Goal: Information Seeking & Learning: Learn about a topic

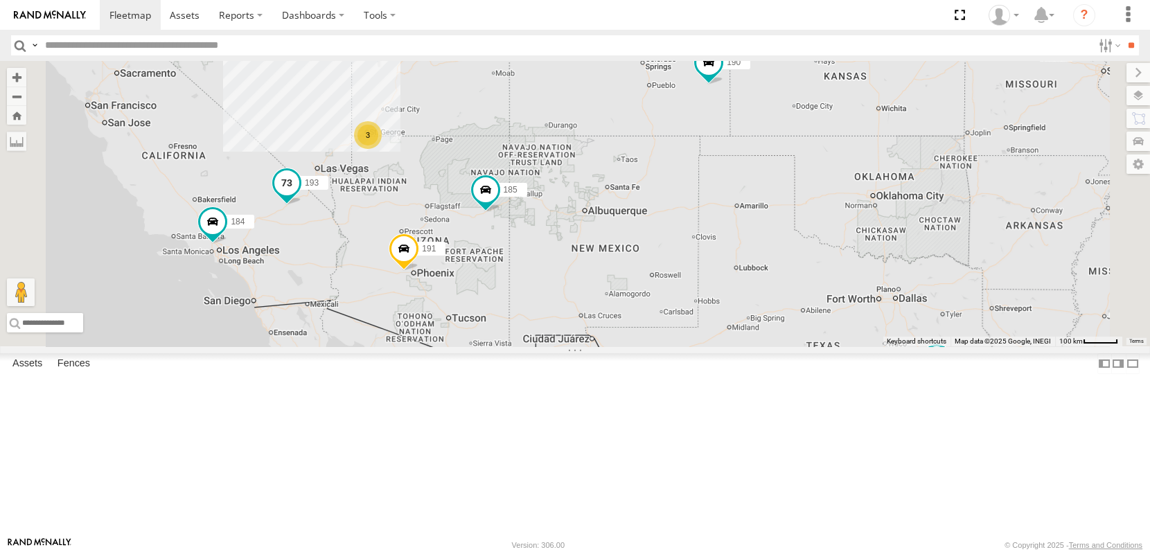
click at [299, 195] on span at bounding box center [286, 182] width 25 height 25
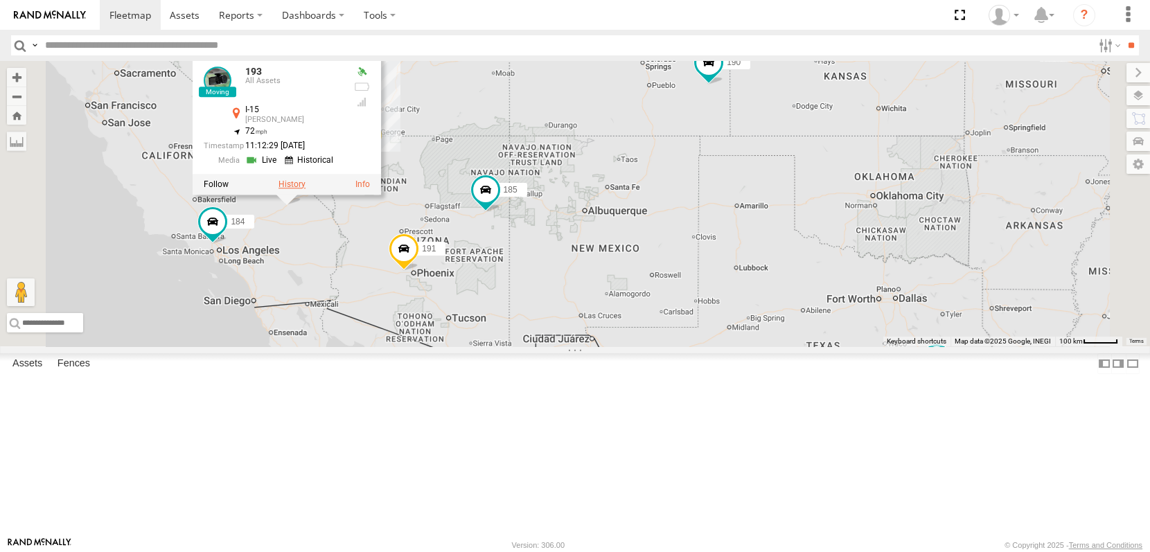
click at [305, 189] on label at bounding box center [291, 184] width 27 height 10
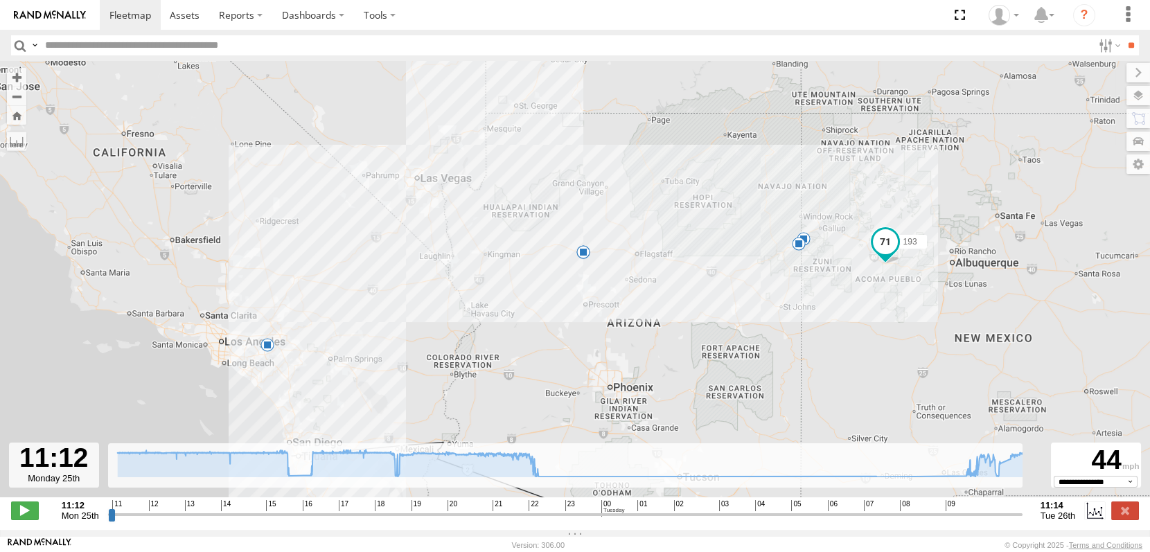
click at [385, 296] on div "193 12:28 Mon 12:33 Mon 15:33 Mon 16:06 Mon 21:52 Mon" at bounding box center [575, 286] width 1150 height 451
click at [396, 287] on div "193 12:28 Mon 12:33 Mon 15:33 Mon 16:06 Mon 21:52 Mon" at bounding box center [575, 286] width 1150 height 451
drag, startPoint x: 88, startPoint y: 520, endPoint x: 272, endPoint y: 519, distance: 184.2
click at [272, 519] on input "range" at bounding box center [565, 514] width 914 height 13
click at [538, 477] on rect at bounding box center [591, 460] width 967 height 34
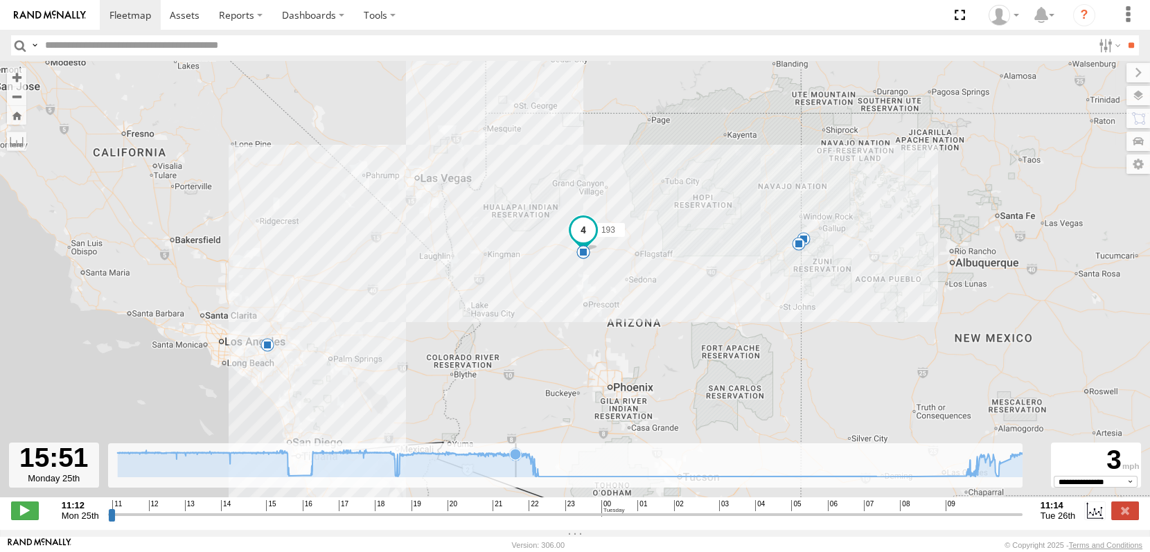
click at [492, 477] on icon at bounding box center [591, 463] width 949 height 28
click at [520, 477] on rect at bounding box center [591, 460] width 967 height 34
drag, startPoint x: 520, startPoint y: 492, endPoint x: 611, endPoint y: 492, distance: 91.4
click at [611, 477] on rect at bounding box center [591, 460] width 967 height 34
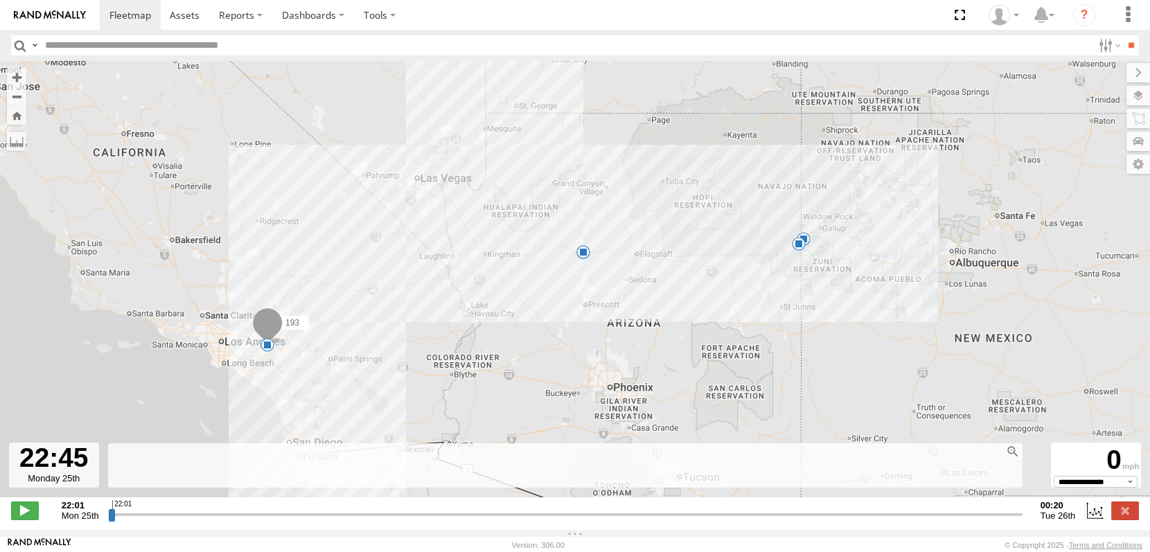
drag, startPoint x: 89, startPoint y: 520, endPoint x: 396, endPoint y: 525, distance: 307.5
type input "**********"
click at [396, 521] on input "range" at bounding box center [565, 514] width 914 height 13
click at [66, 521] on span "Mon 25th" at bounding box center [80, 515] width 37 height 10
click at [65, 521] on span "Mon 25th" at bounding box center [80, 515] width 37 height 10
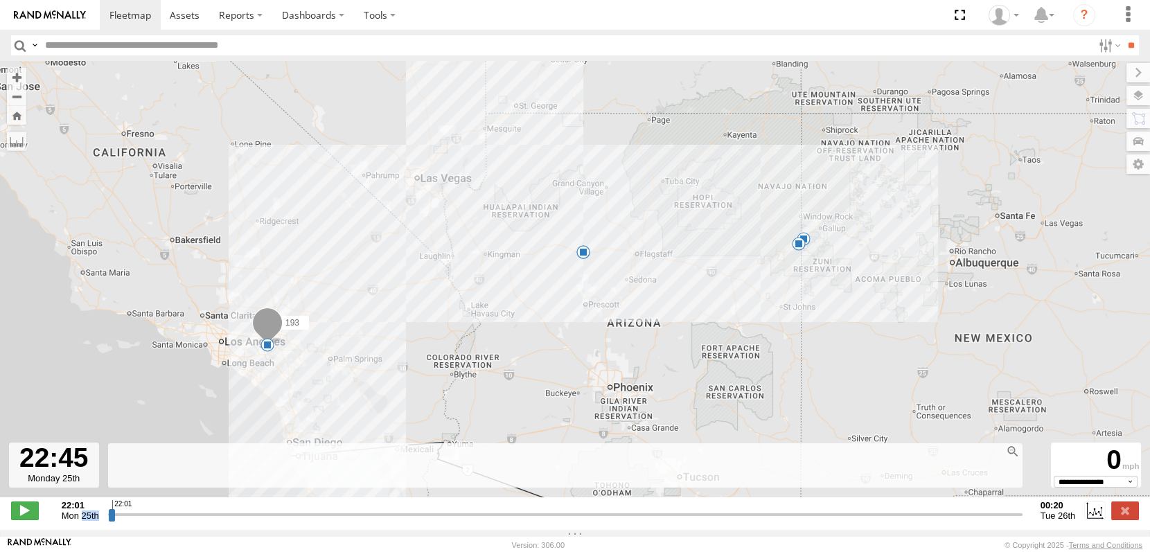
click at [65, 521] on span "Mon 25th" at bounding box center [80, 515] width 37 height 10
click at [49, 488] on div at bounding box center [54, 465] width 90 height 45
click at [44, 488] on div at bounding box center [54, 465] width 90 height 45
click at [48, 474] on div at bounding box center [54, 465] width 90 height 45
click at [16, 135] on label at bounding box center [16, 141] width 19 height 19
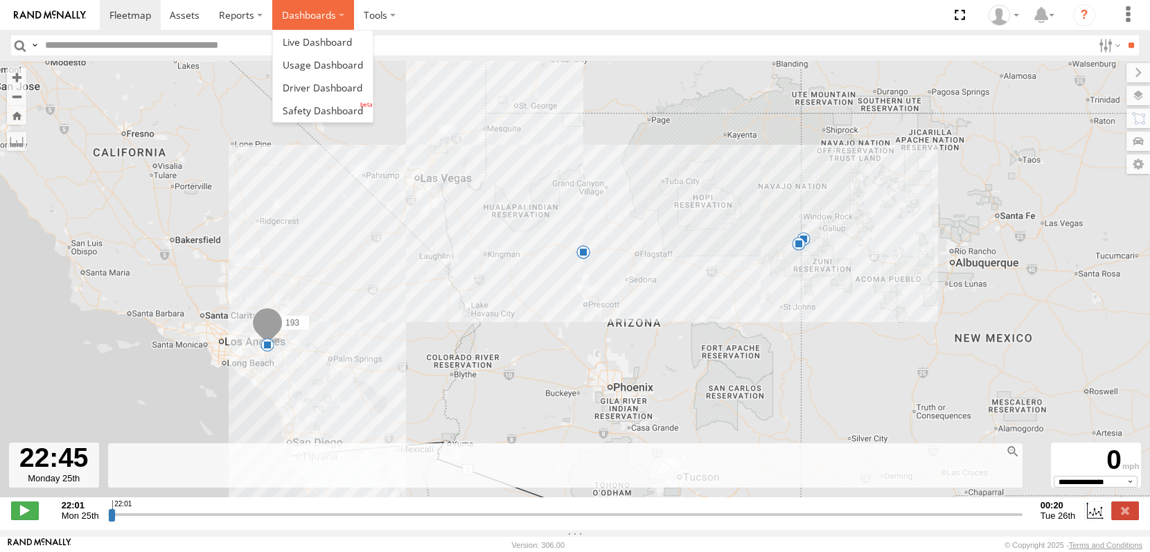
click at [272, 12] on label "Dashboards" at bounding box center [313, 15] width 82 height 30
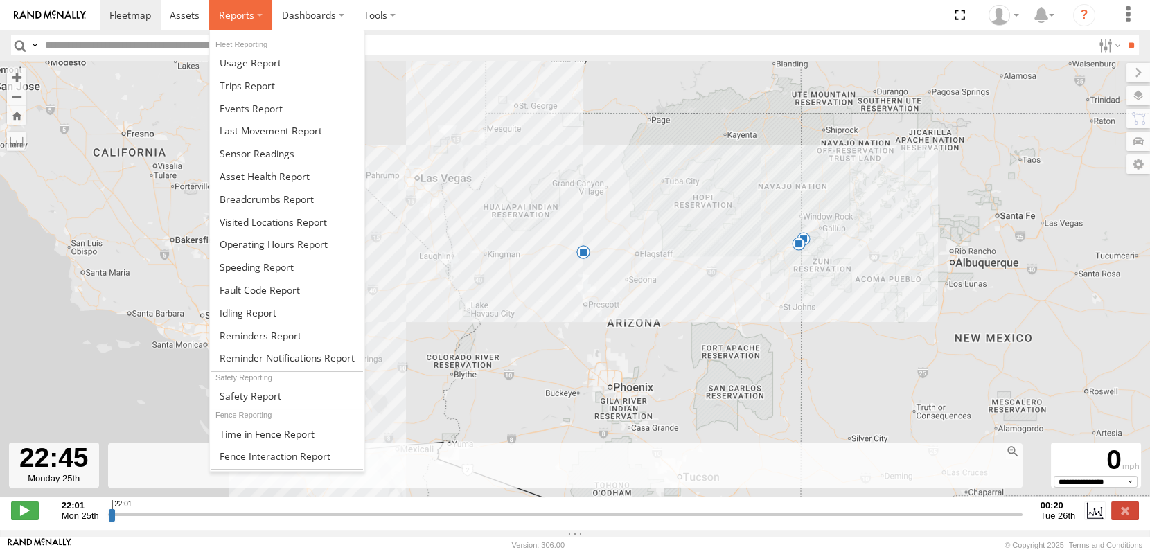
click at [209, 12] on label at bounding box center [240, 15] width 63 height 30
click at [220, 193] on span at bounding box center [267, 199] width 94 height 13
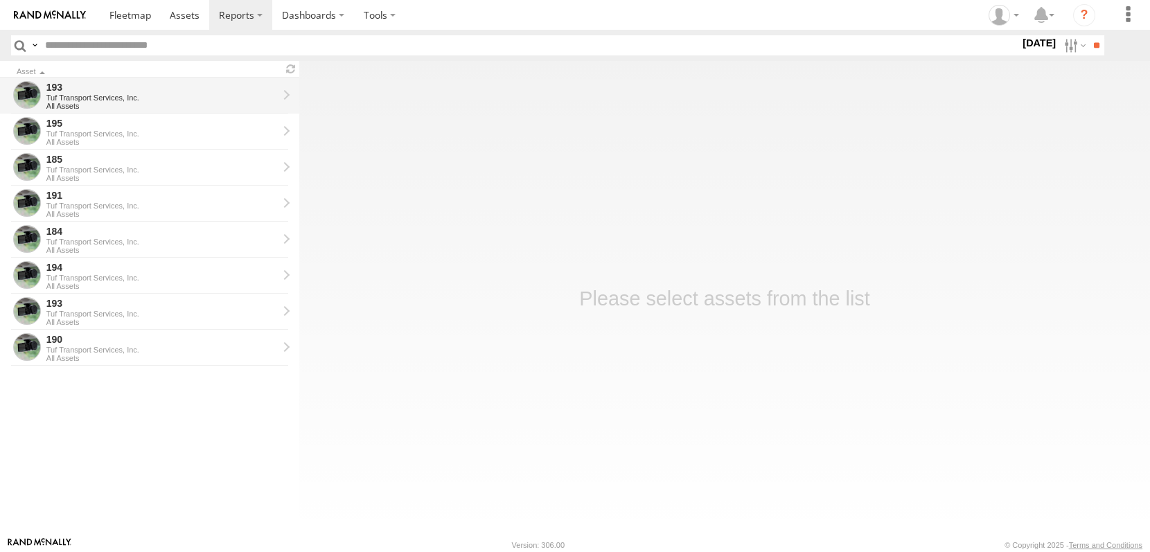
click at [135, 82] on div "193" at bounding box center [161, 87] width 231 height 12
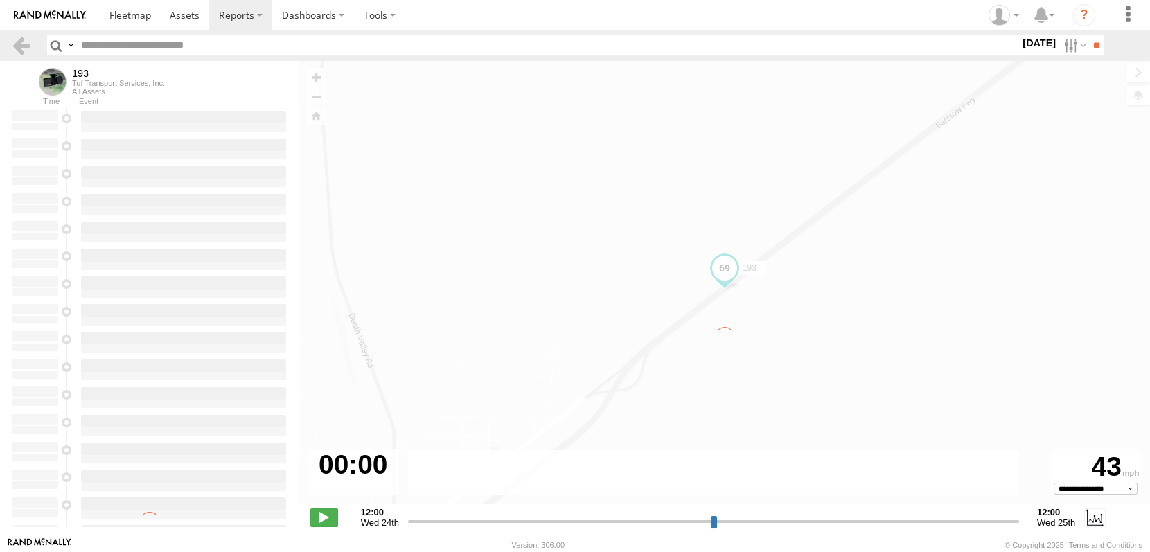
type input "**********"
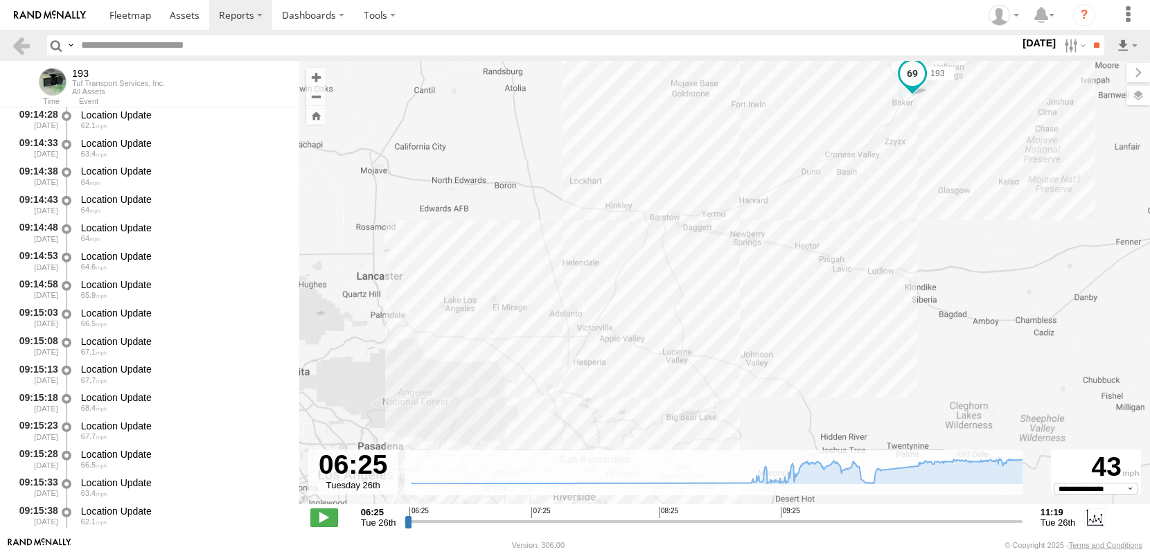
scroll to position [8622, 0]
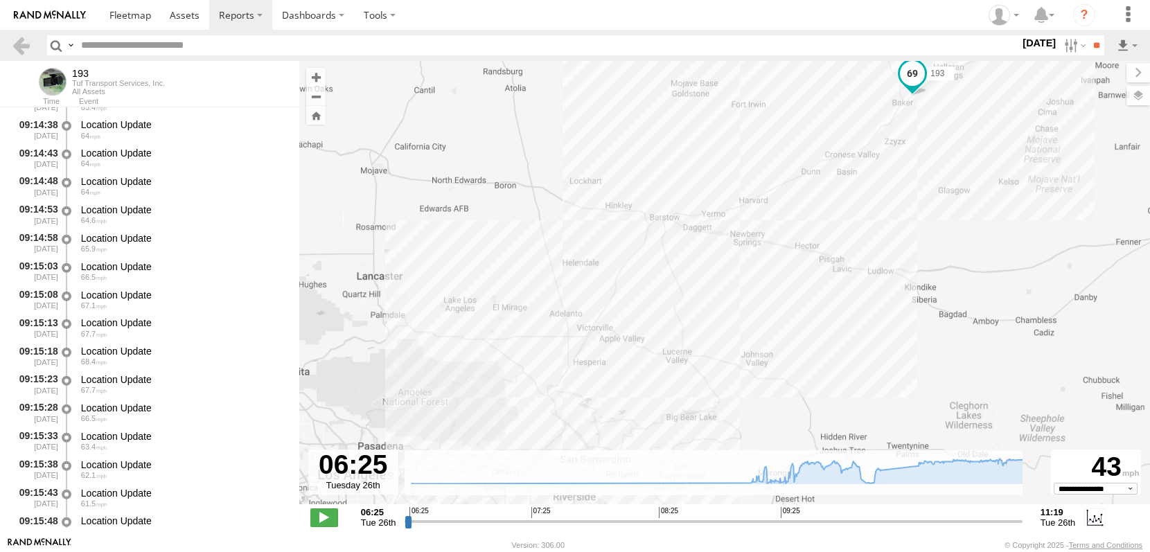
click at [87, 98] on div "Event" at bounding box center [189, 101] width 220 height 7
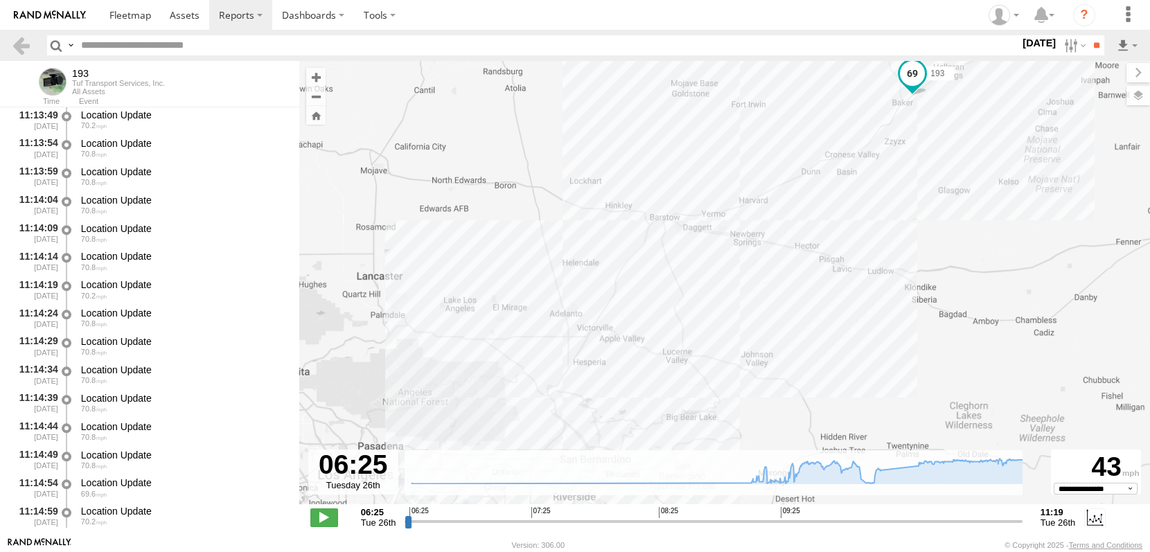
scroll to position [43660, 0]
click at [129, 487] on div at bounding box center [149, 503] width 299 height 59
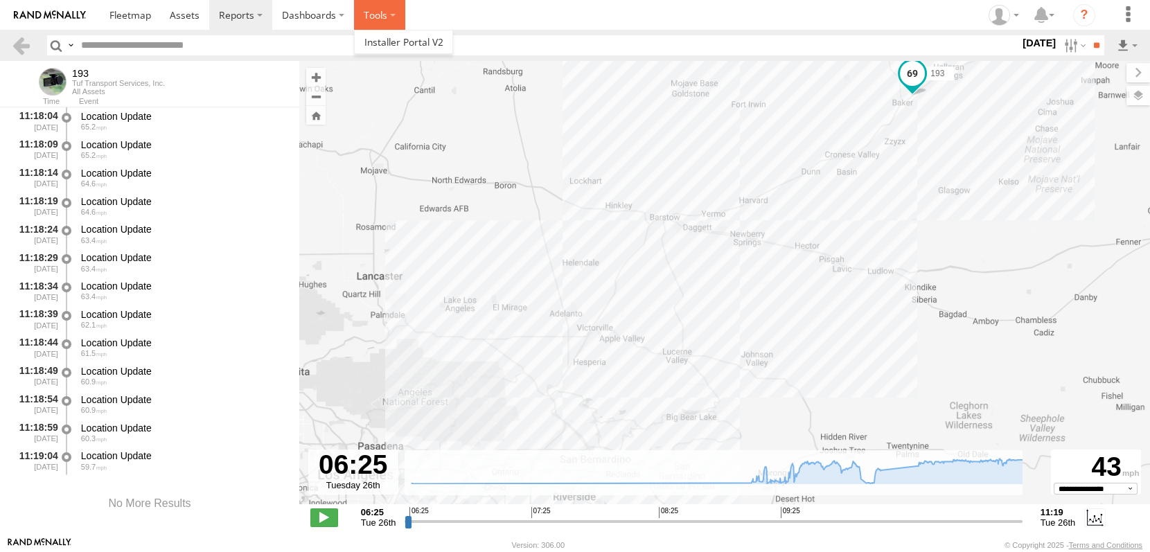
click at [354, 14] on label at bounding box center [379, 15] width 51 height 30
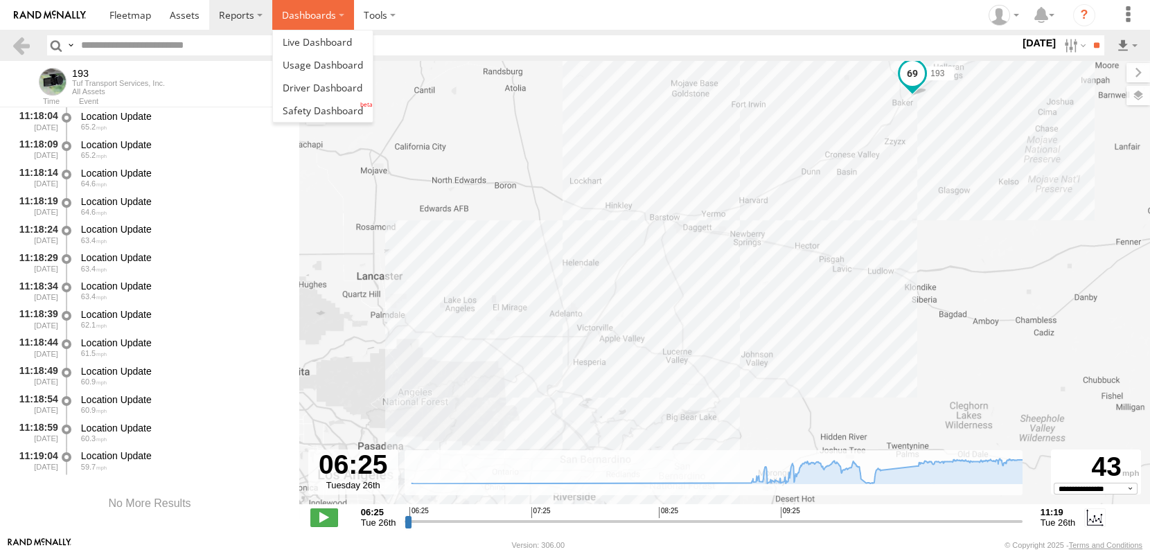
click at [272, 14] on label "Dashboards" at bounding box center [313, 15] width 82 height 30
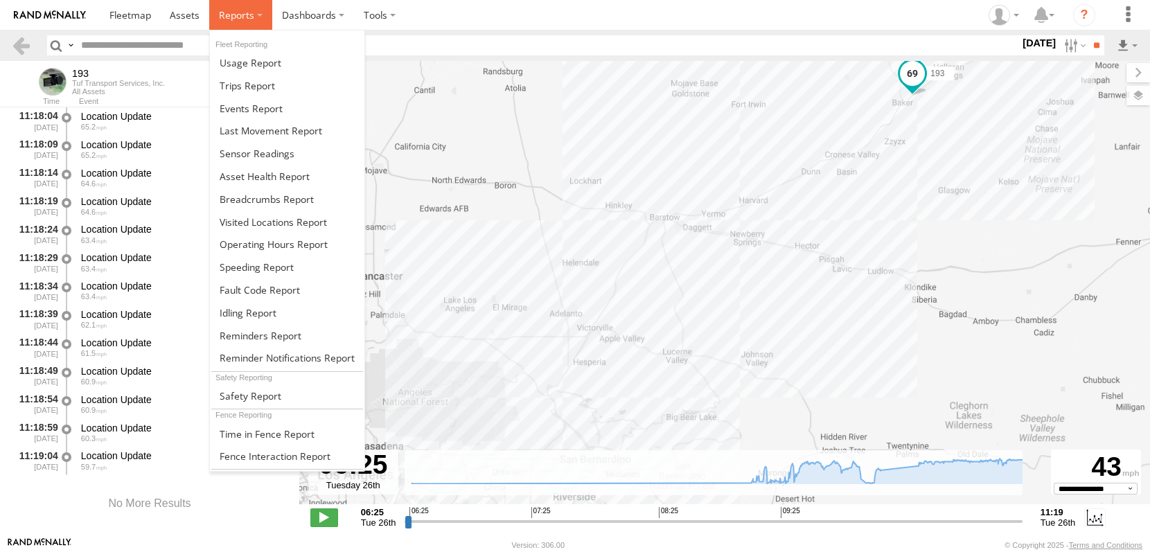
click at [219, 14] on span at bounding box center [236, 14] width 35 height 13
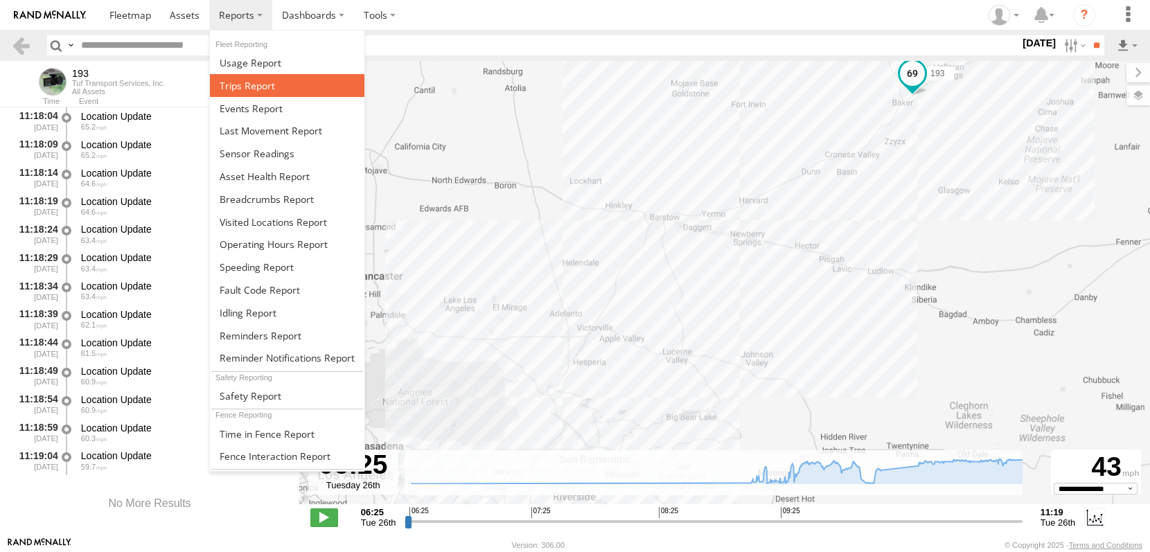
click at [220, 79] on span at bounding box center [247, 85] width 55 height 13
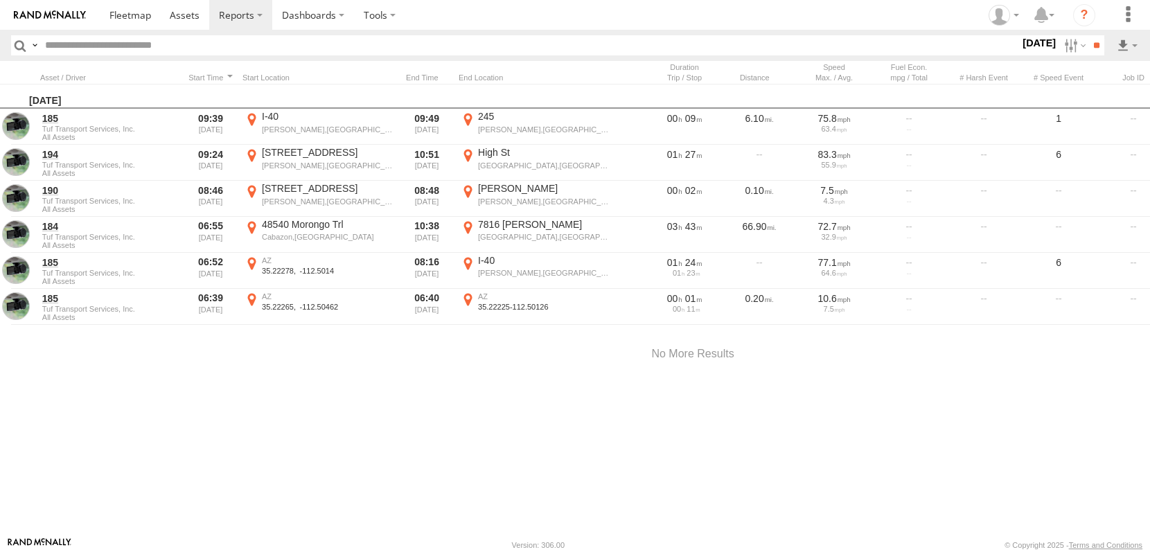
click at [134, 43] on input "text" at bounding box center [529, 45] width 980 height 20
type input "***"
click at [1088, 35] on input "**" at bounding box center [1096, 45] width 16 height 20
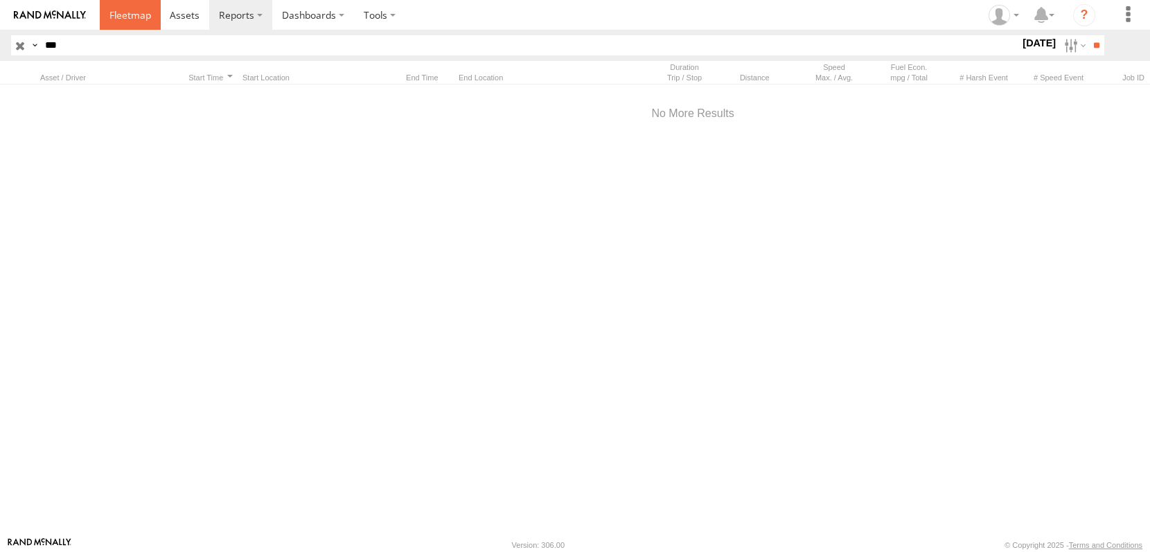
click at [112, 16] on span at bounding box center [130, 14] width 42 height 13
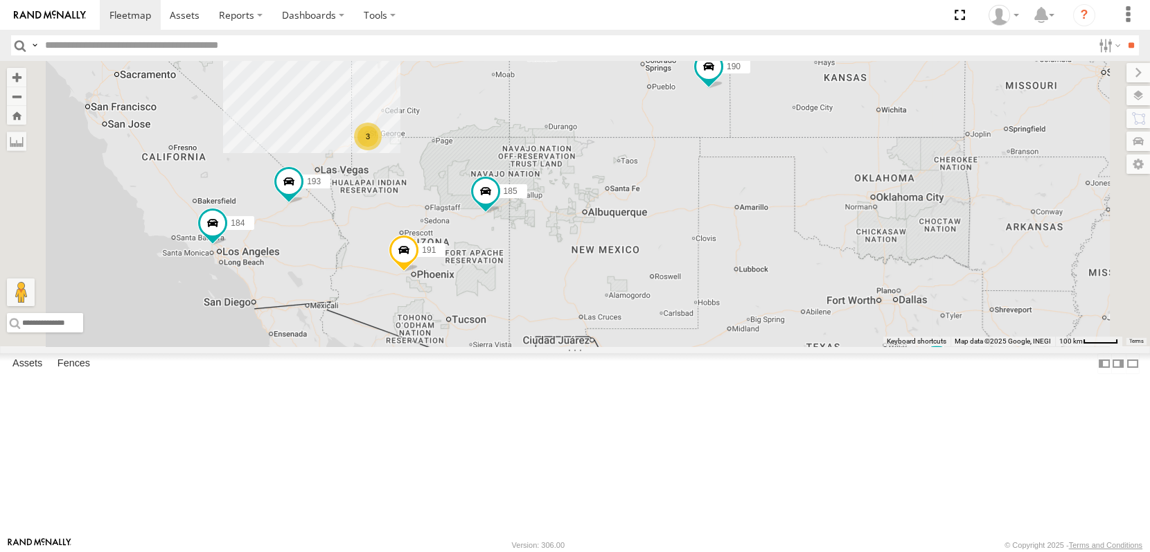
click at [0, 0] on span at bounding box center [0, 0] width 0 height 0
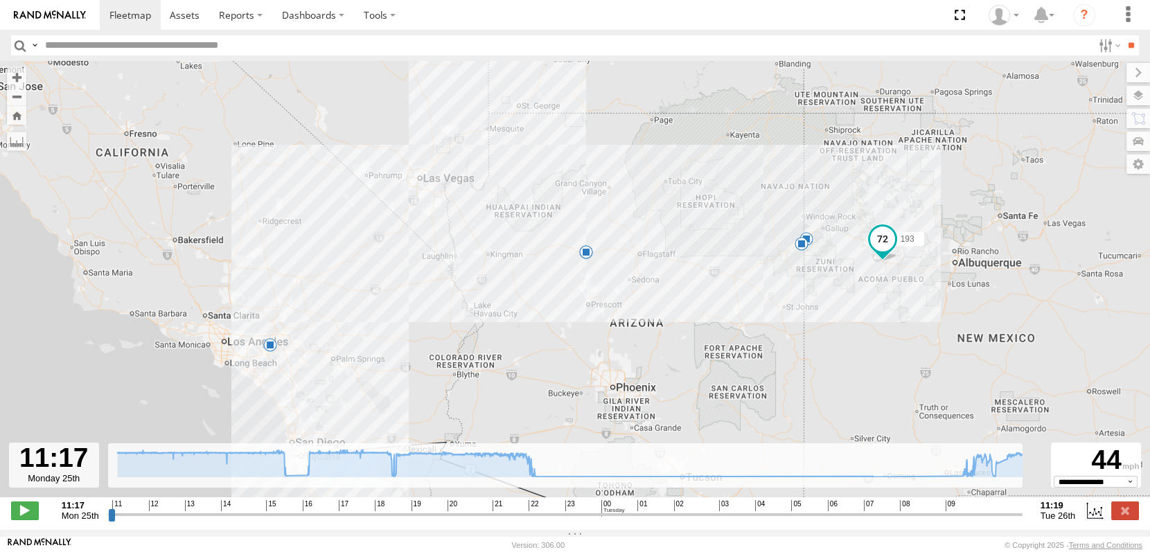
click at [62, 521] on span "Mon 25th" at bounding box center [80, 515] width 37 height 10
drag, startPoint x: 88, startPoint y: 521, endPoint x: 267, endPoint y: 525, distance: 178.7
click at [267, 521] on input "range" at bounding box center [565, 514] width 914 height 13
click at [9, 137] on label at bounding box center [16, 141] width 19 height 19
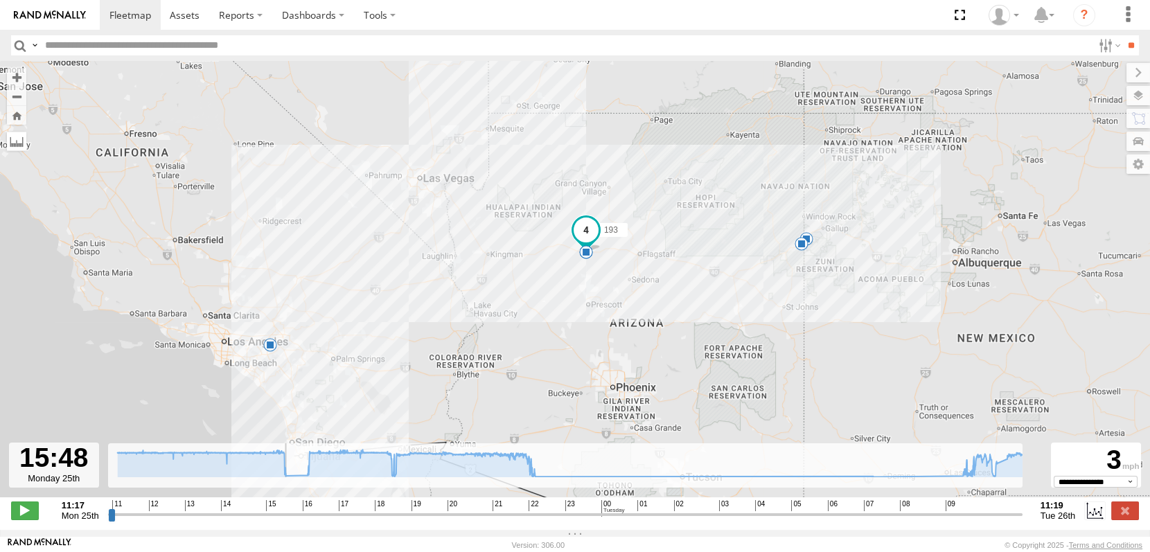
click at [9, 137] on label at bounding box center [16, 141] width 19 height 19
click at [0, 0] on label at bounding box center [0, 0] width 0 height 0
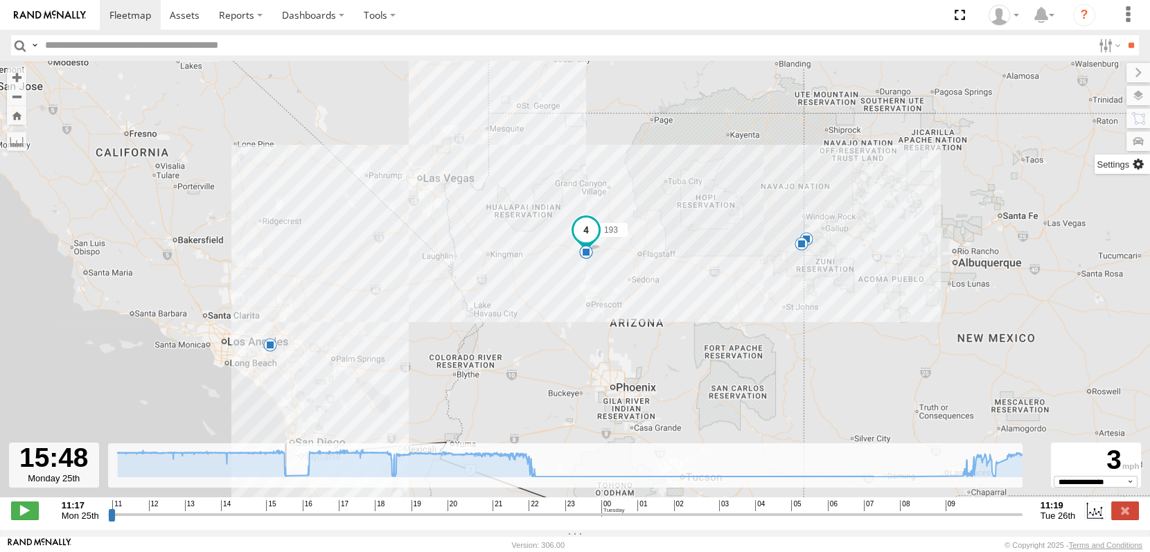
click at [1143, 154] on label at bounding box center [1121, 163] width 55 height 19
click at [1103, 69] on label at bounding box center [1126, 72] width 46 height 19
click at [27, 519] on span at bounding box center [25, 510] width 28 height 18
click at [26, 519] on span at bounding box center [25, 510] width 28 height 18
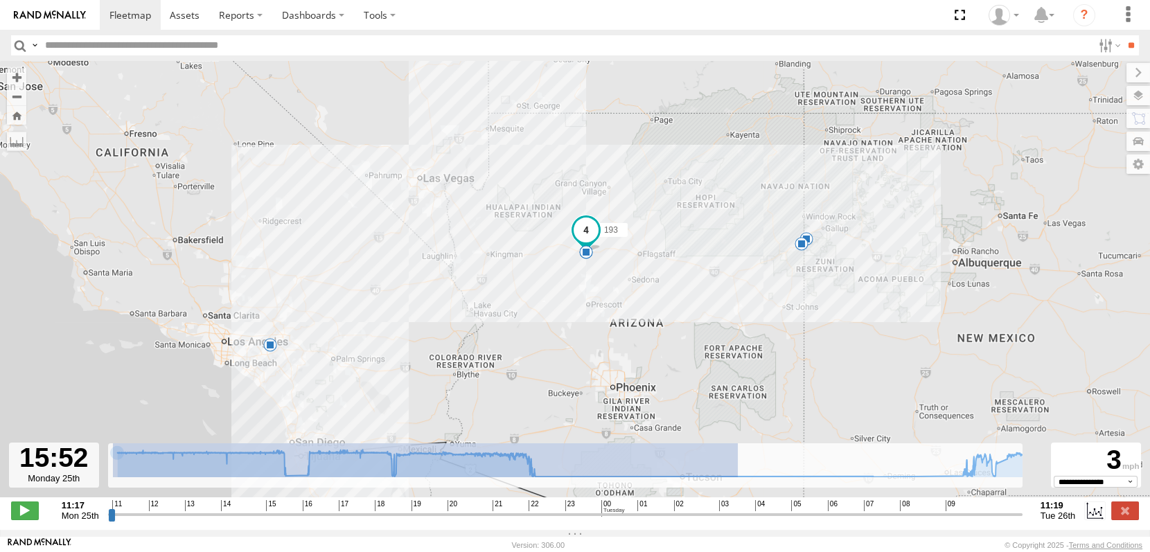
drag, startPoint x: 713, startPoint y: 489, endPoint x: 12, endPoint y: 493, distance: 700.8
click at [12, 497] on div "**********" at bounding box center [575, 511] width 1150 height 29
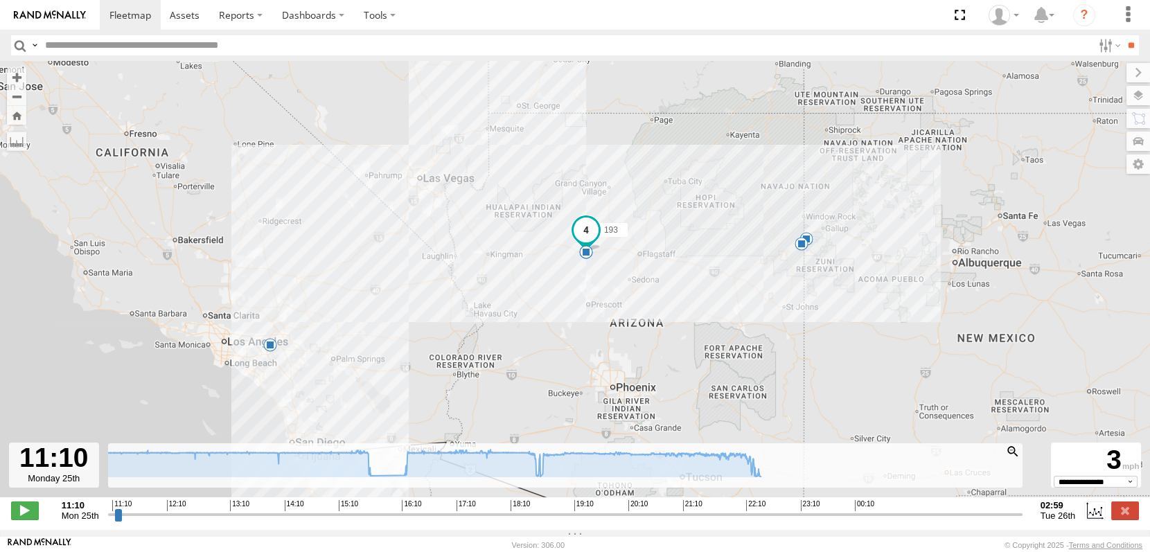
click at [1019, 458] on div at bounding box center [1012, 451] width 13 height 13
type input "**********"
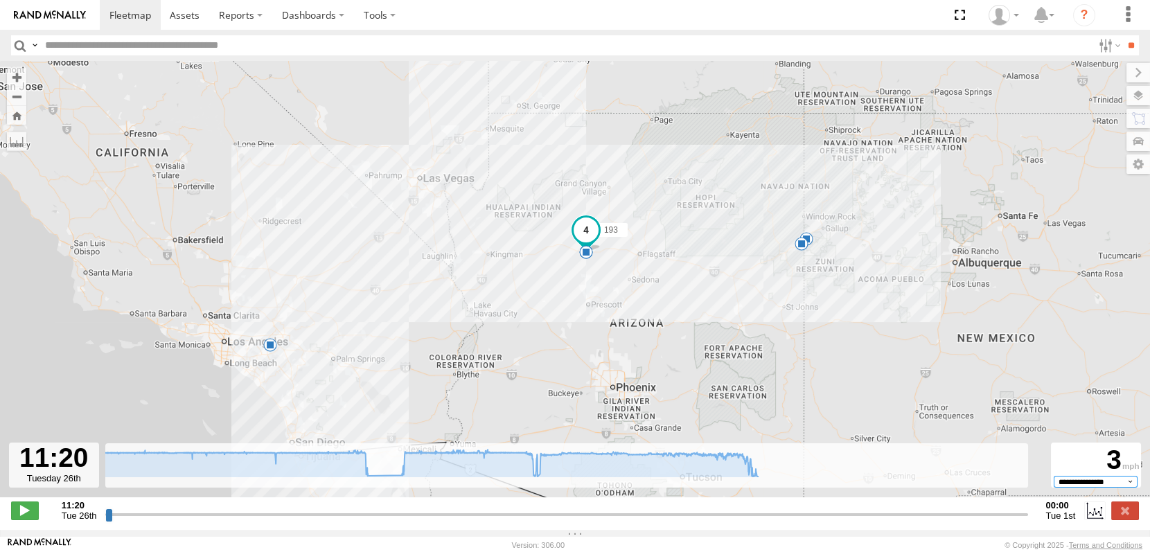
click at [1067, 488] on select "**********" at bounding box center [1095, 482] width 84 height 12
click at [1057, 488] on select "**********" at bounding box center [1095, 482] width 84 height 12
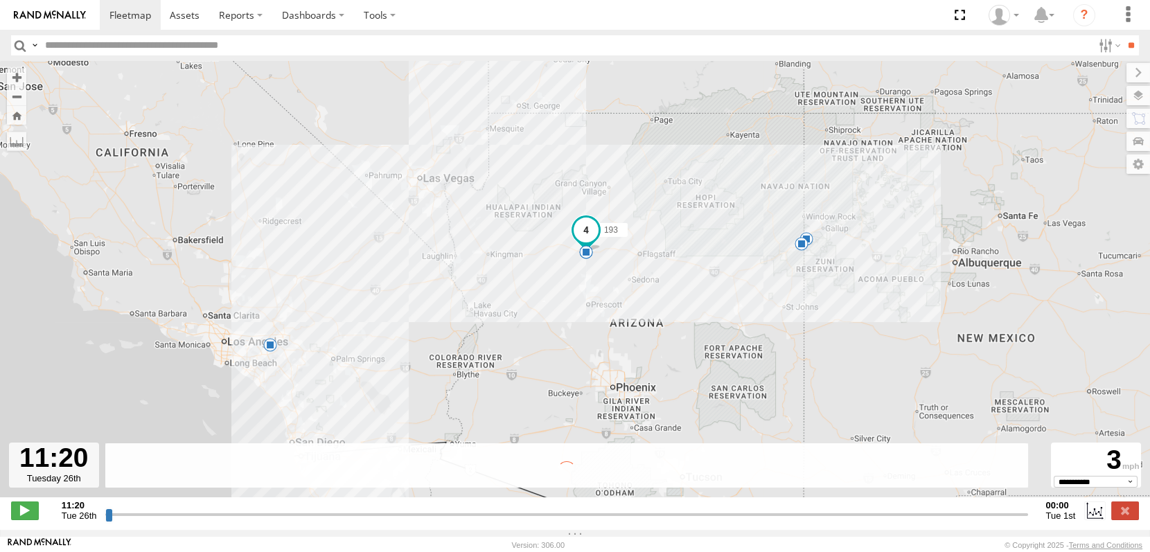
click at [0, 0] on label "Close" at bounding box center [0, 0] width 0 height 0
click at [1120, 488] on select "**********" at bounding box center [1095, 482] width 84 height 12
select select "**********"
click at [1057, 488] on select "**********" at bounding box center [1095, 482] width 84 height 12
click at [354, 16] on label at bounding box center [379, 15] width 51 height 30
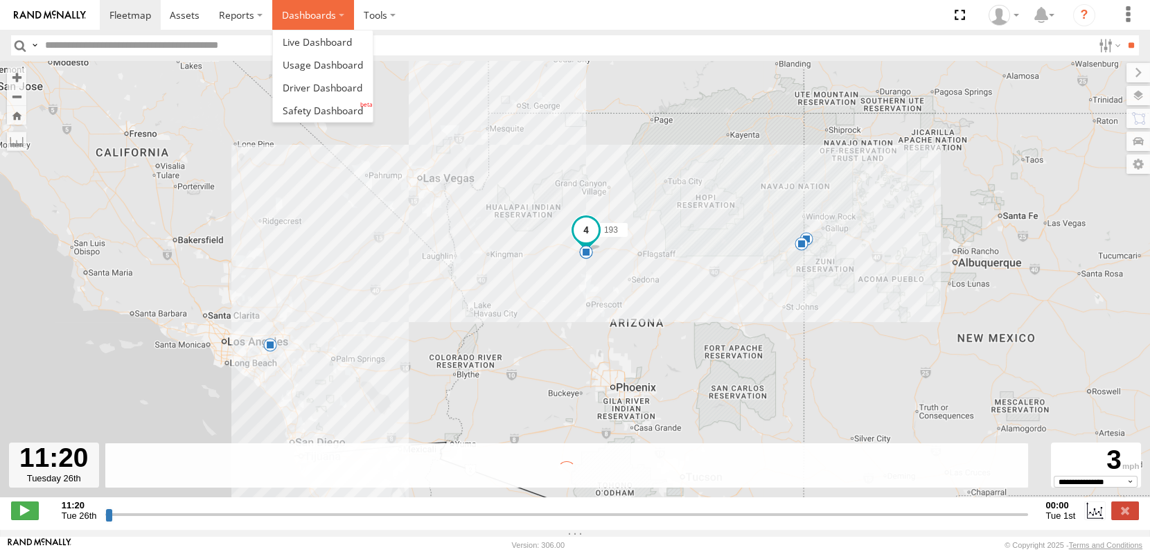
click at [272, 16] on label "Dashboards" at bounding box center [313, 15] width 82 height 30
click at [283, 58] on span at bounding box center [323, 64] width 80 height 13
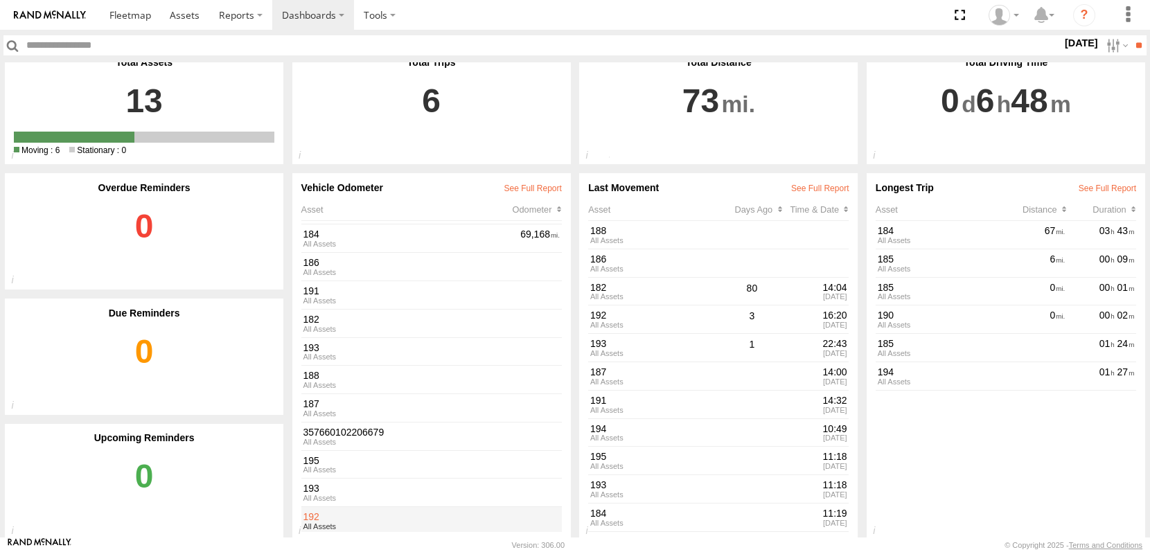
scroll to position [19, 0]
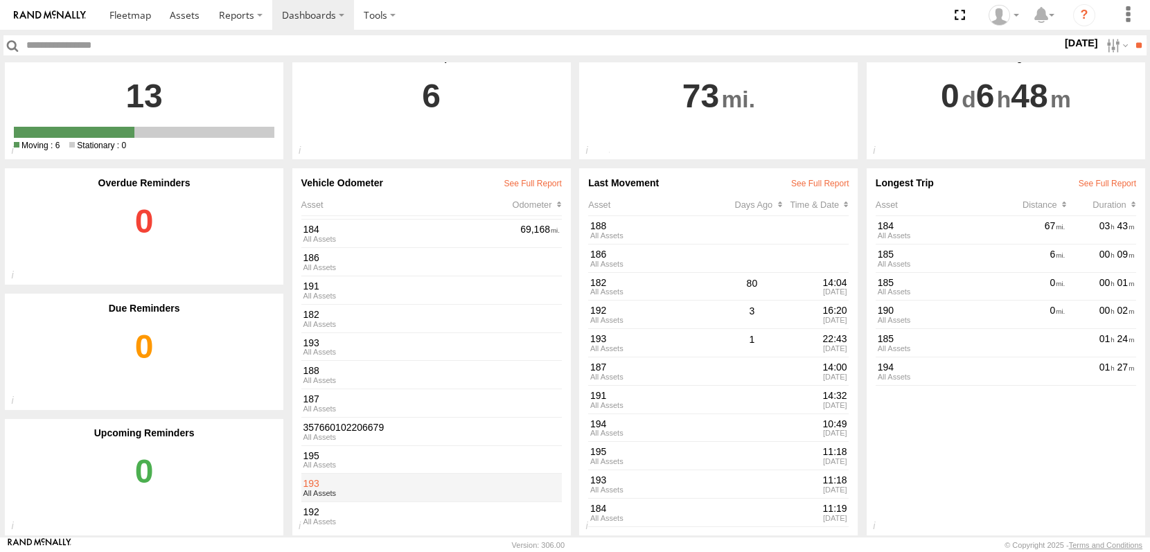
click at [303, 478] on link "193" at bounding box center [429, 484] width 253 height 12
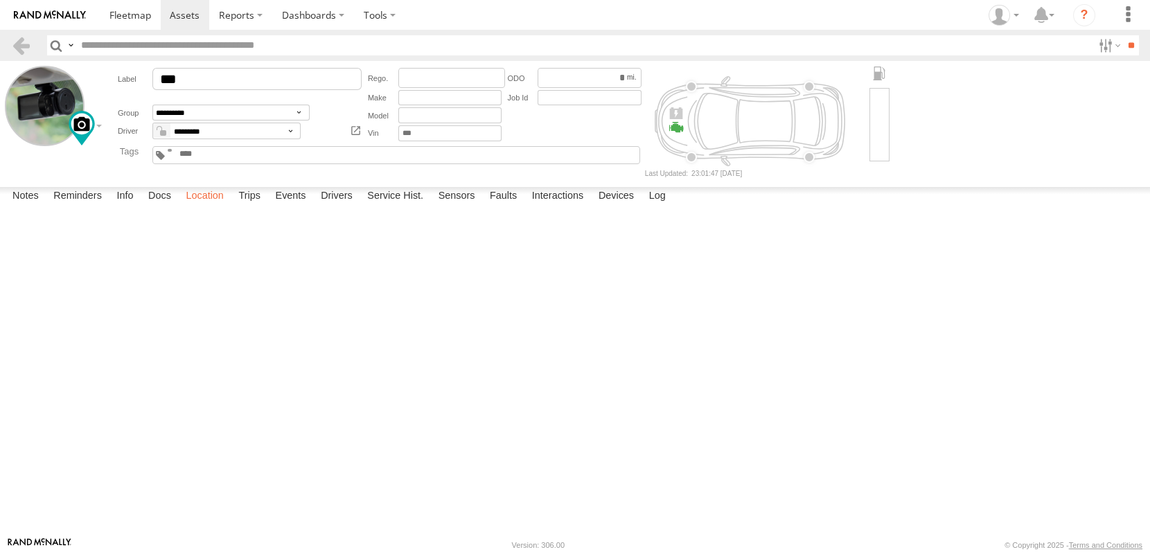
click at [179, 206] on label "Location" at bounding box center [205, 196] width 52 height 19
click at [231, 206] on label "Trips" at bounding box center [249, 196] width 36 height 19
click at [109, 12] on span at bounding box center [130, 14] width 42 height 13
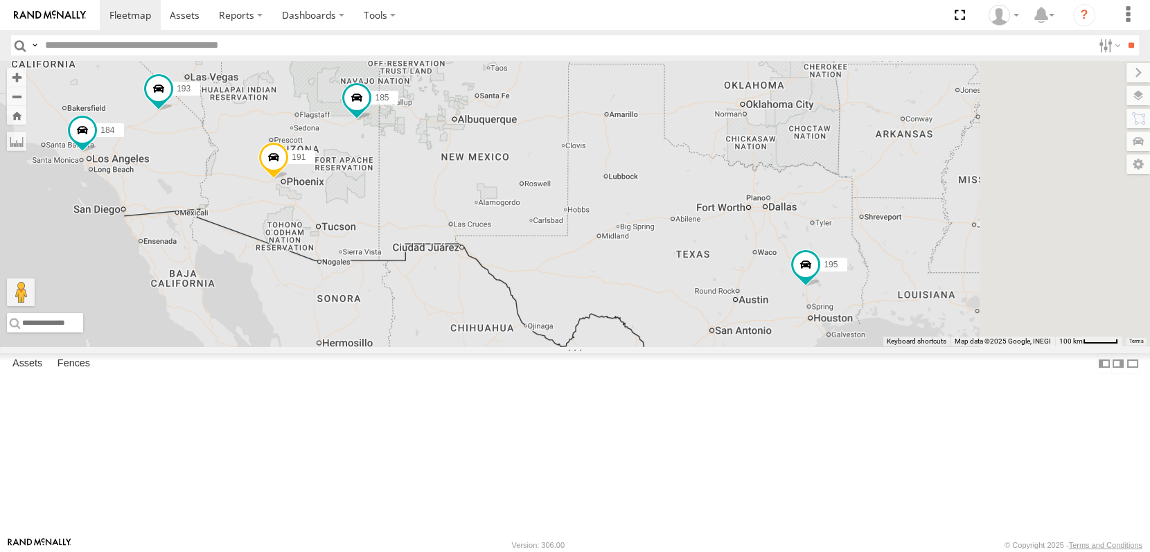
drag, startPoint x: 1003, startPoint y: 379, endPoint x: 797, endPoint y: 231, distance: 253.7
click at [797, 231] on div "195 184 191 3 185 193 190 194 193" at bounding box center [575, 203] width 1150 height 285
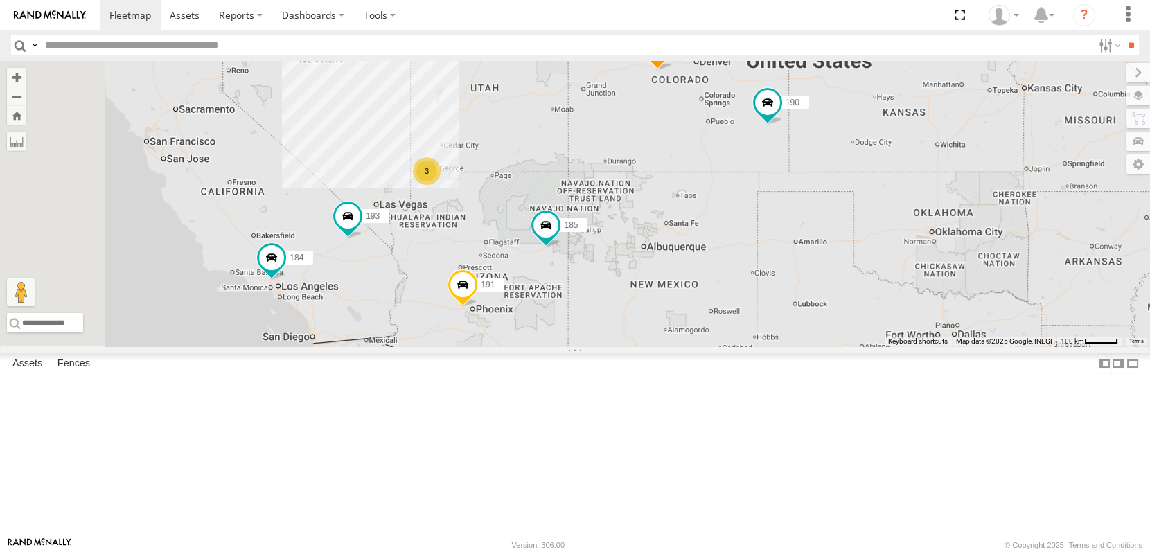
drag, startPoint x: 755, startPoint y: 226, endPoint x: 978, endPoint y: 352, distance: 256.7
click at [978, 346] on div "195 184 191 3 185 193 190 194 193" at bounding box center [575, 203] width 1150 height 285
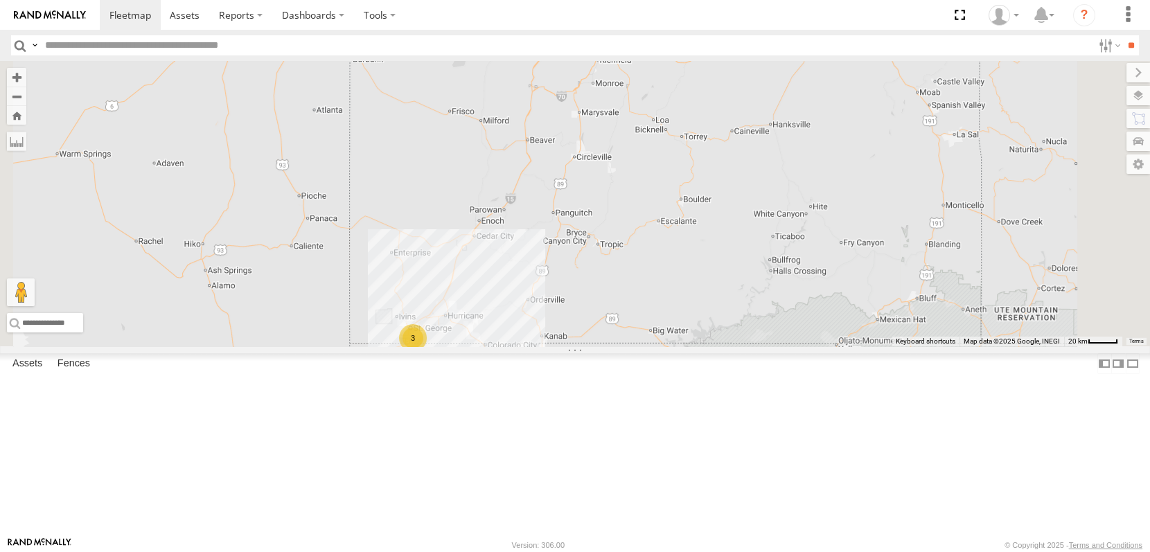
drag, startPoint x: 608, startPoint y: 143, endPoint x: 638, endPoint y: 298, distance: 158.0
click at [638, 298] on div "195 184 191 185 193 190 194 193 3" at bounding box center [575, 203] width 1150 height 285
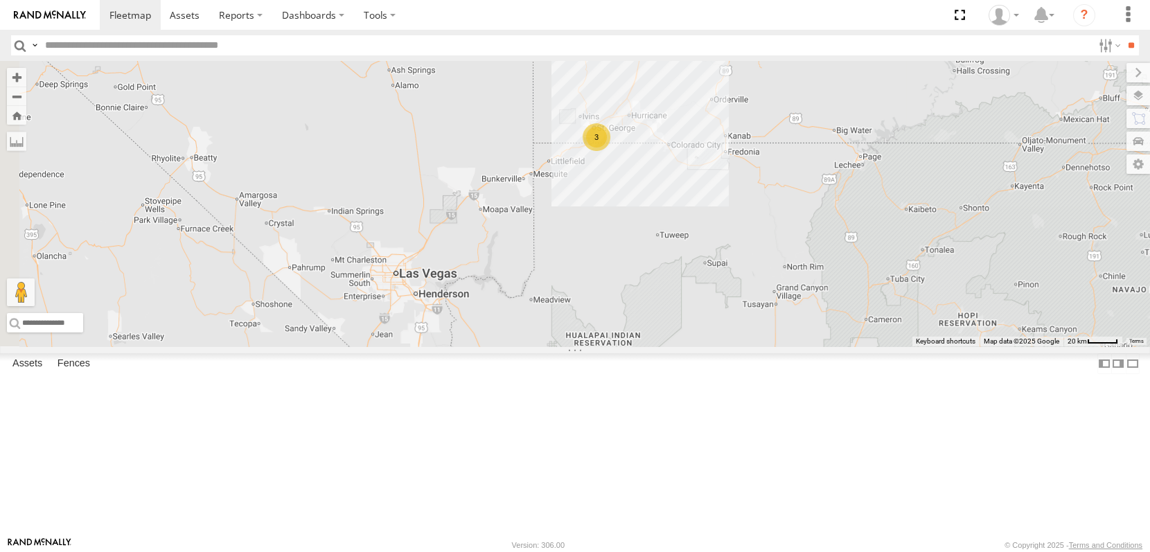
drag, startPoint x: 587, startPoint y: 359, endPoint x: 737, endPoint y: 138, distance: 266.8
click at [737, 138] on div "195 184 191 185 193 190 194 193 3" at bounding box center [575, 203] width 1150 height 285
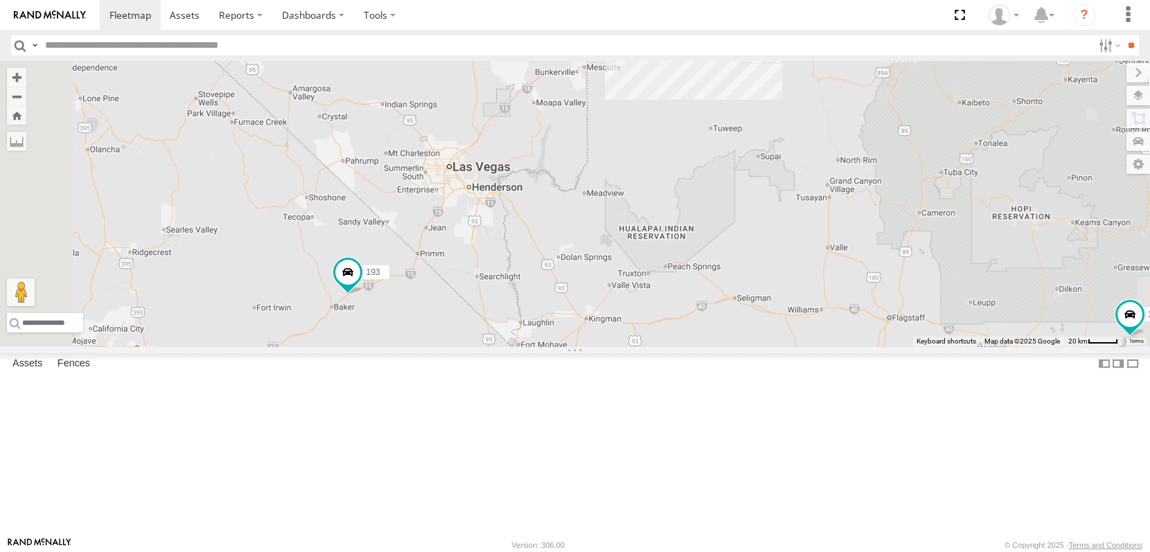
drag, startPoint x: 548, startPoint y: 403, endPoint x: 597, endPoint y: 301, distance: 113.0
click at [597, 301] on div "195 184 191 185 193 190 194 193 3" at bounding box center [575, 203] width 1150 height 285
click at [382, 274] on span "193" at bounding box center [375, 269] width 14 height 10
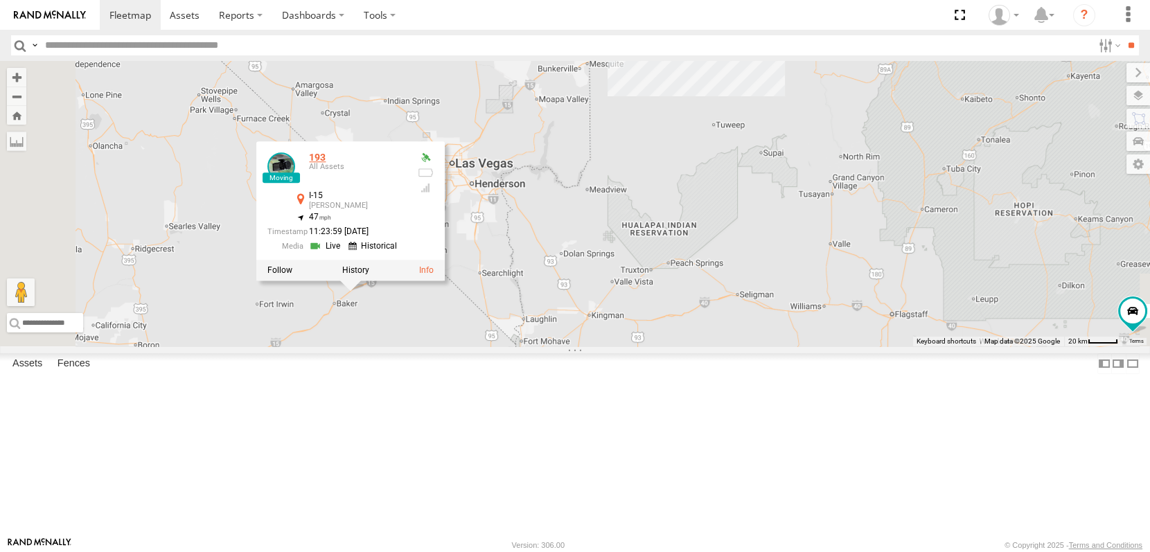
click at [325, 163] on link "193" at bounding box center [317, 157] width 17 height 11
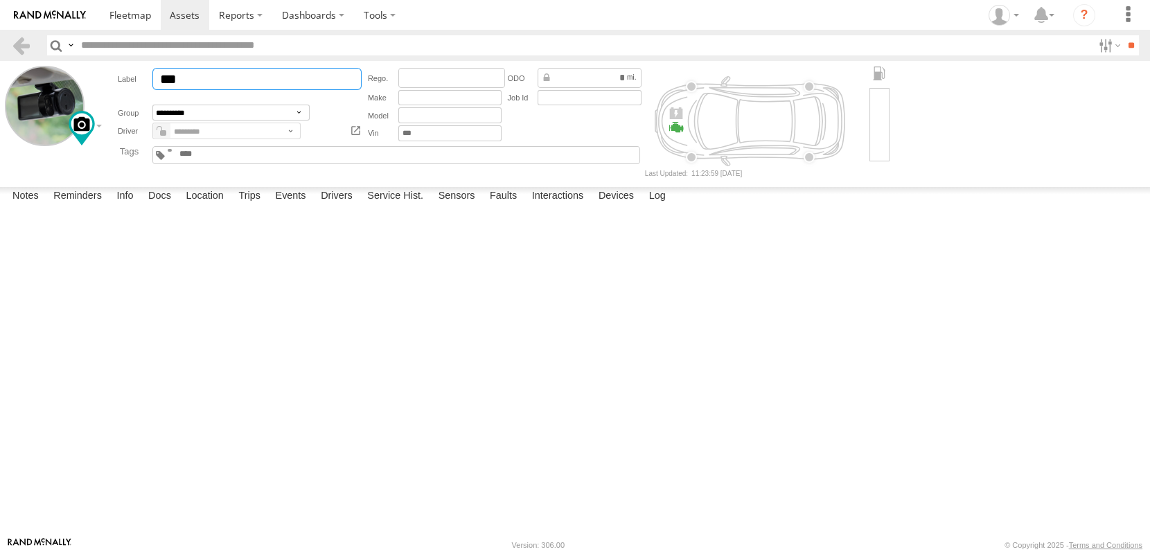
click at [163, 68] on input "***" at bounding box center [256, 79] width 209 height 22
type input "***"
click at [0, 0] on button "Save" at bounding box center [0, 0] width 0 height 0
click at [293, 157] on div "**********" at bounding box center [375, 121] width 540 height 111
click at [17, 40] on link at bounding box center [21, 45] width 20 height 20
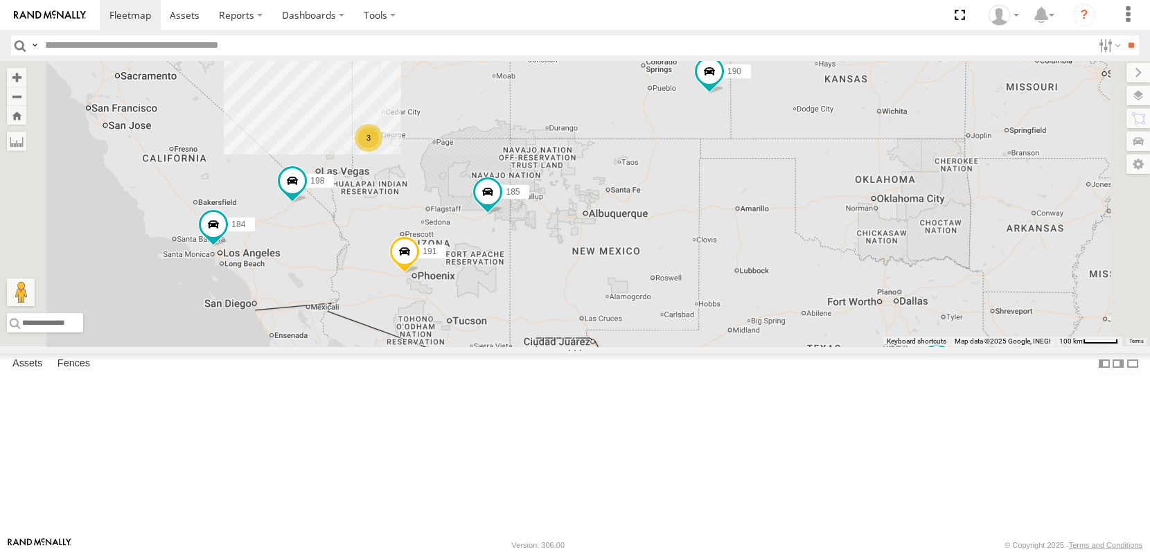
click at [0, 0] on span at bounding box center [0, 0] width 0 height 0
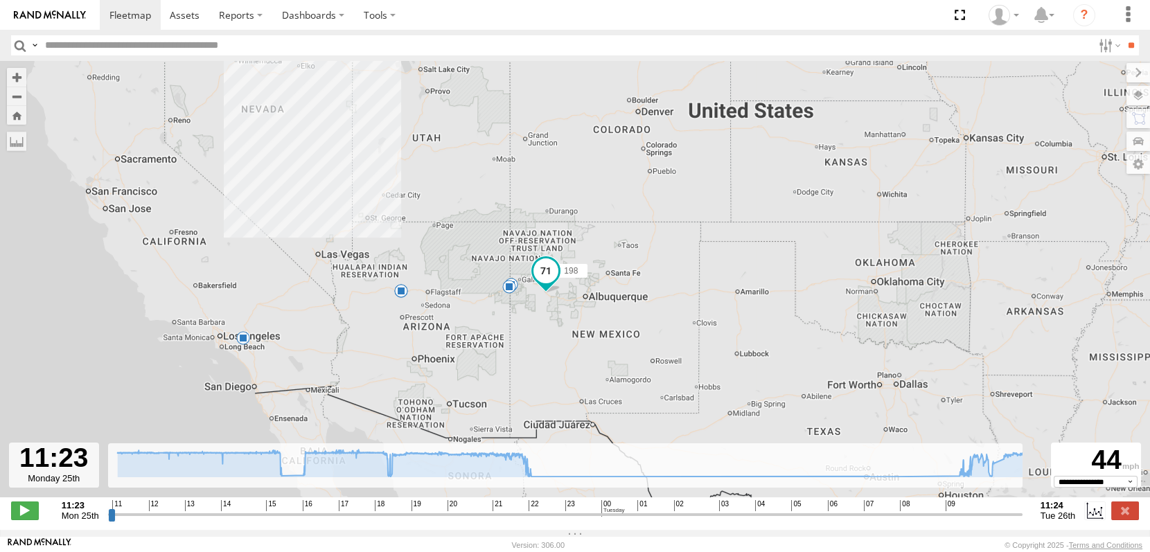
type input "**********"
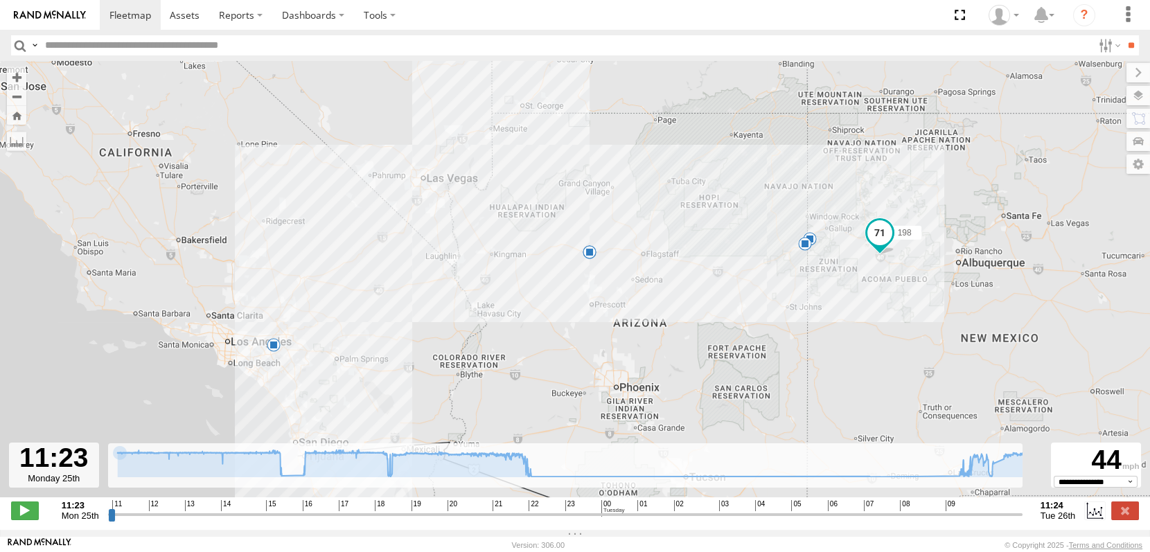
click at [63, 521] on span "Mon 25th" at bounding box center [80, 515] width 37 height 10
click at [1105, 519] on label at bounding box center [1094, 510] width 21 height 18
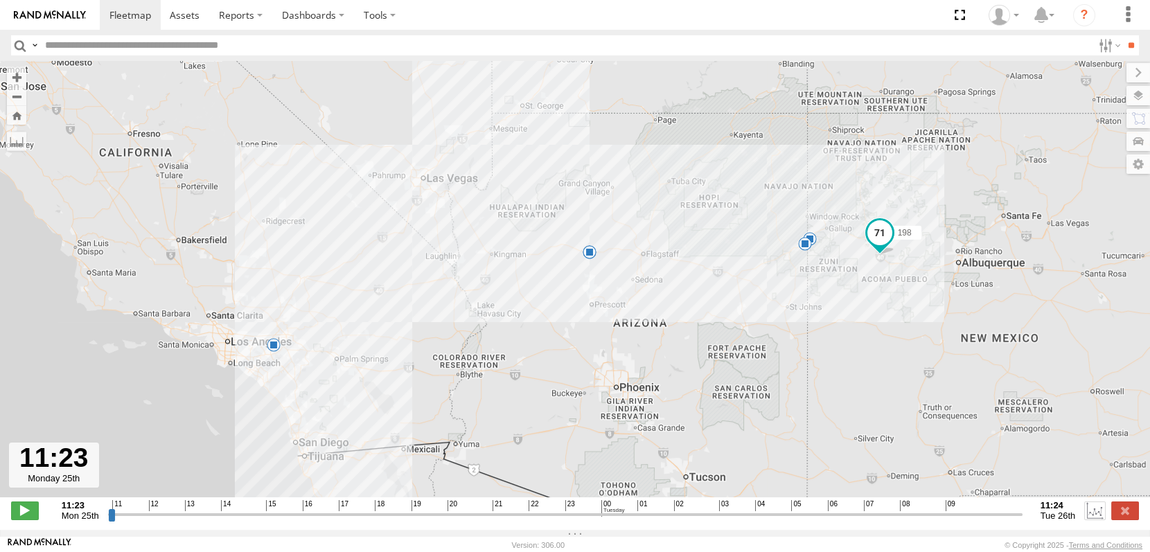
click at [1105, 519] on label at bounding box center [1094, 510] width 21 height 18
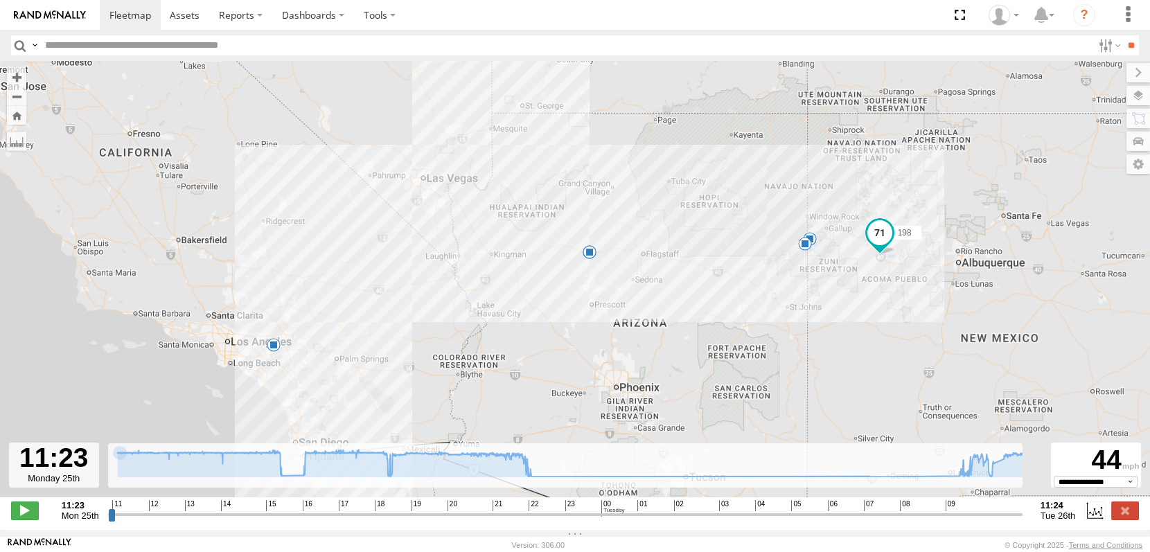
click at [1075, 521] on span "Tue 26th" at bounding box center [1057, 515] width 35 height 10
click at [1071, 521] on span "Tue 26th" at bounding box center [1057, 515] width 35 height 10
